Goal: Navigation & Orientation: Go to known website

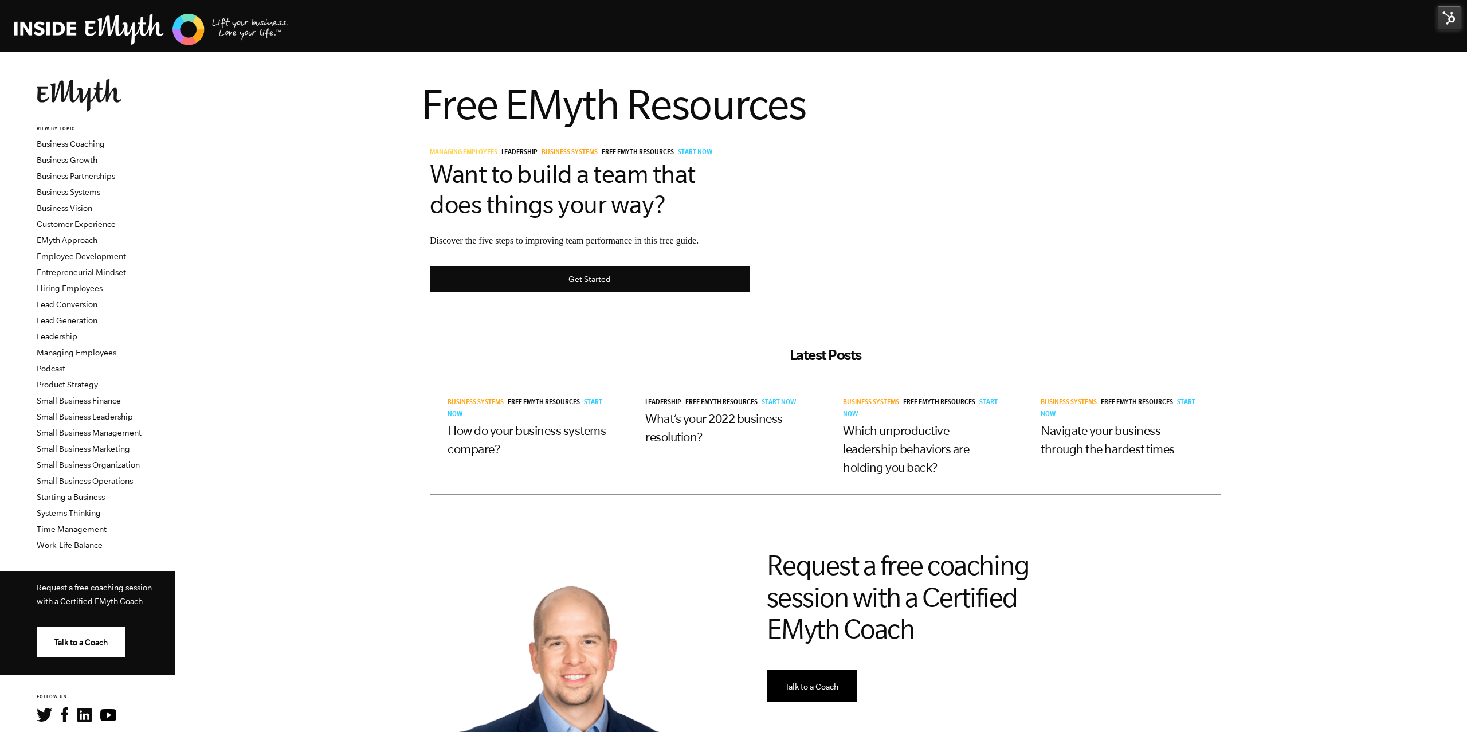
click at [54, 99] on img at bounding box center [79, 95] width 85 height 33
